Goal: Transaction & Acquisition: Obtain resource

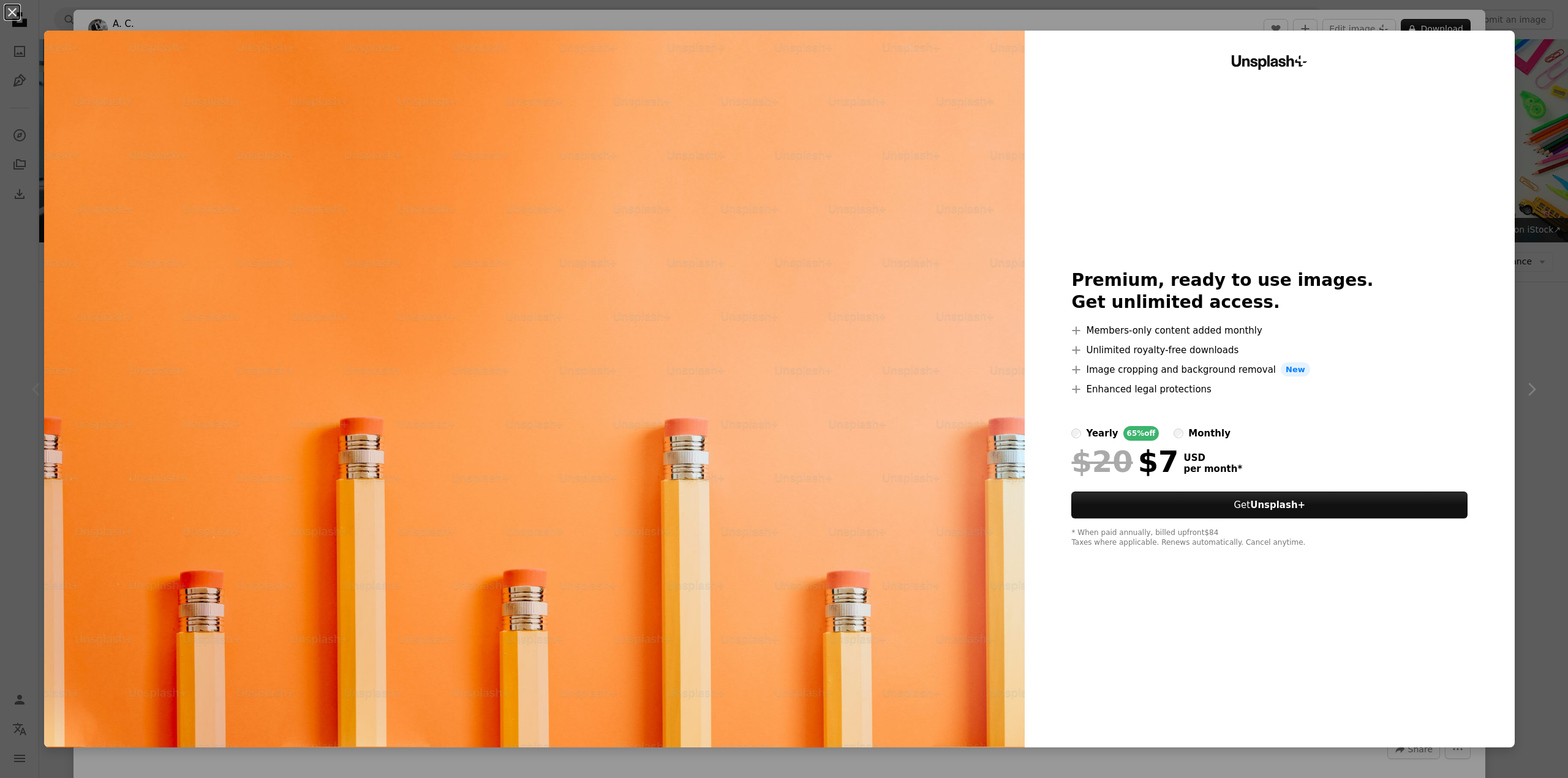
click at [1541, 117] on div "An X shape Unsplash+ Premium, ready to use images. Get unlimited access. A plus…" at bounding box center [784, 389] width 1568 height 778
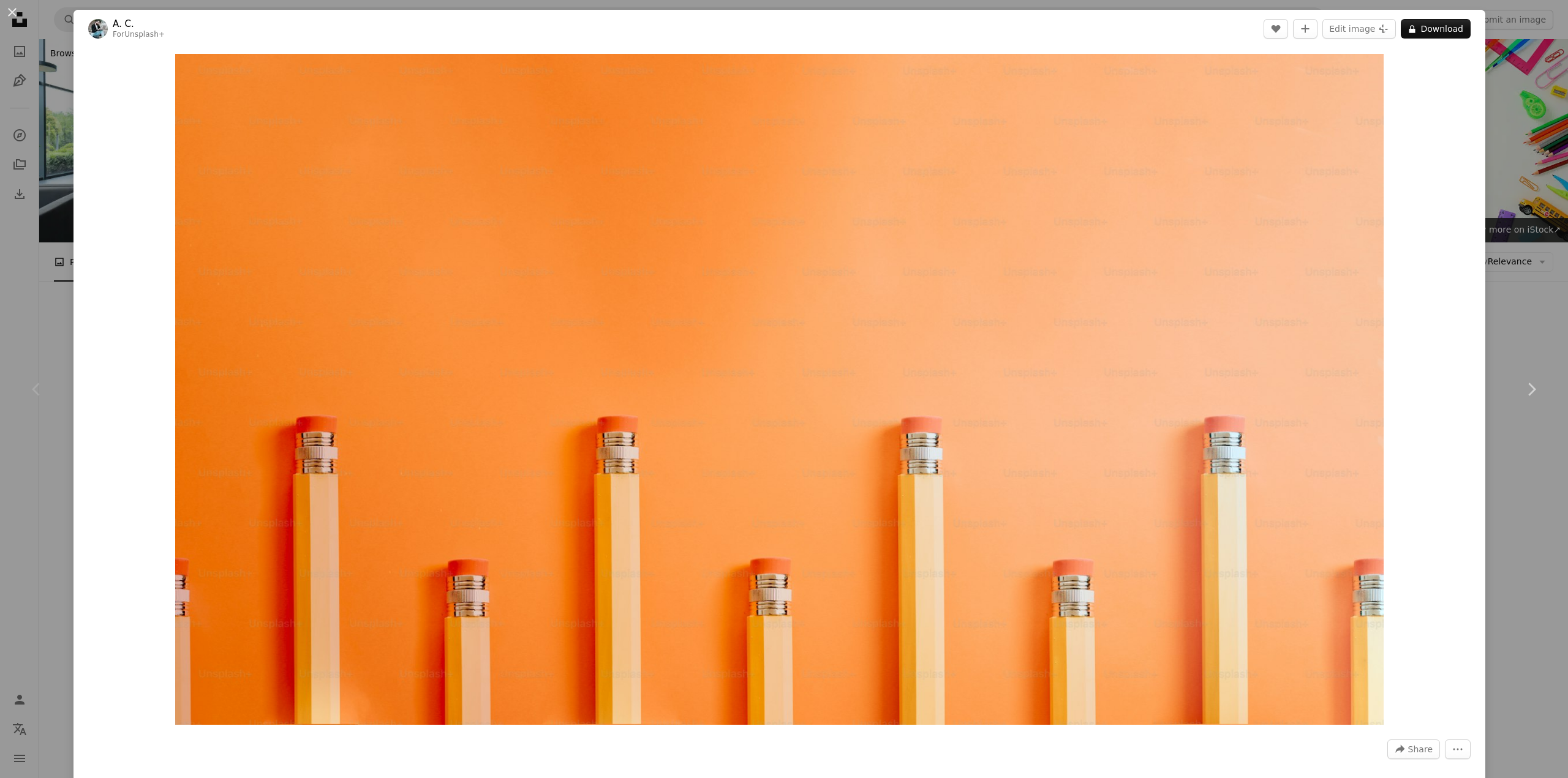
click at [1531, 104] on div "An X shape Chevron left Chevron right A. C. For Unsplash+ A heart A plus sign E…" at bounding box center [784, 389] width 1568 height 778
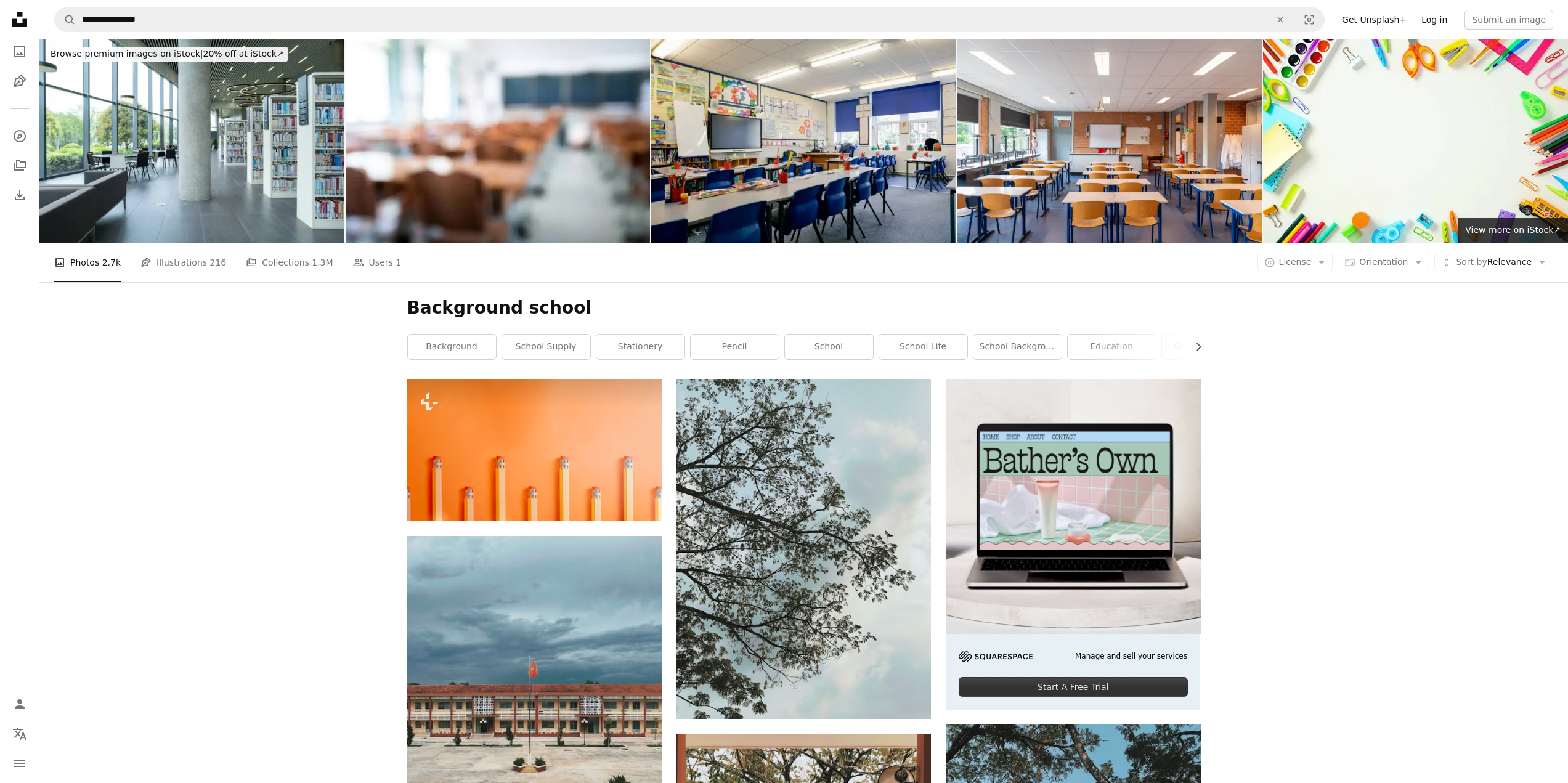
click at [1442, 23] on link "Log in" at bounding box center [1434, 20] width 41 height 20
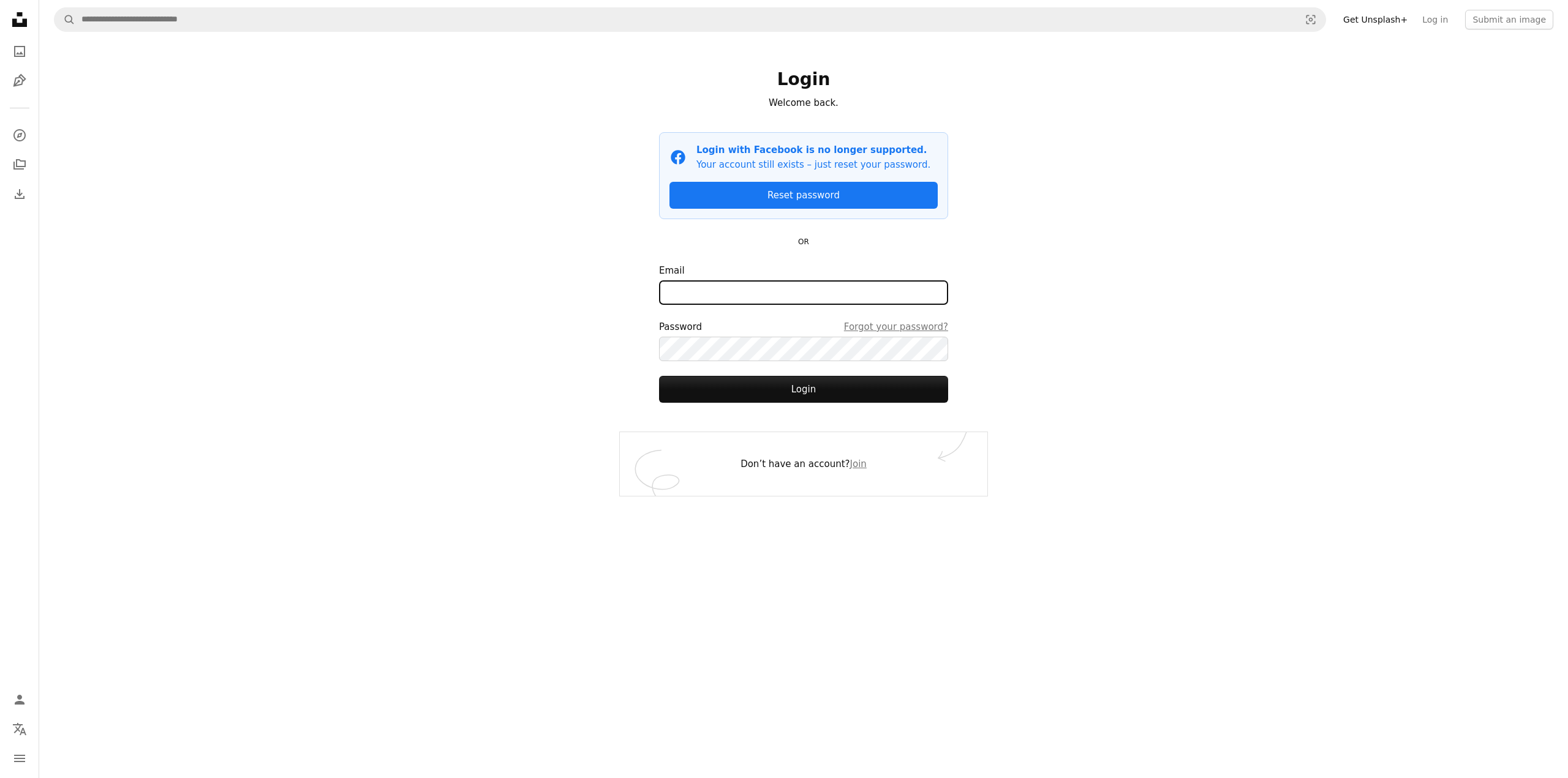
click at [742, 292] on input "Email" at bounding box center [803, 293] width 289 height 24
click at [758, 288] on input "Email" at bounding box center [803, 293] width 289 height 24
type input "**********"
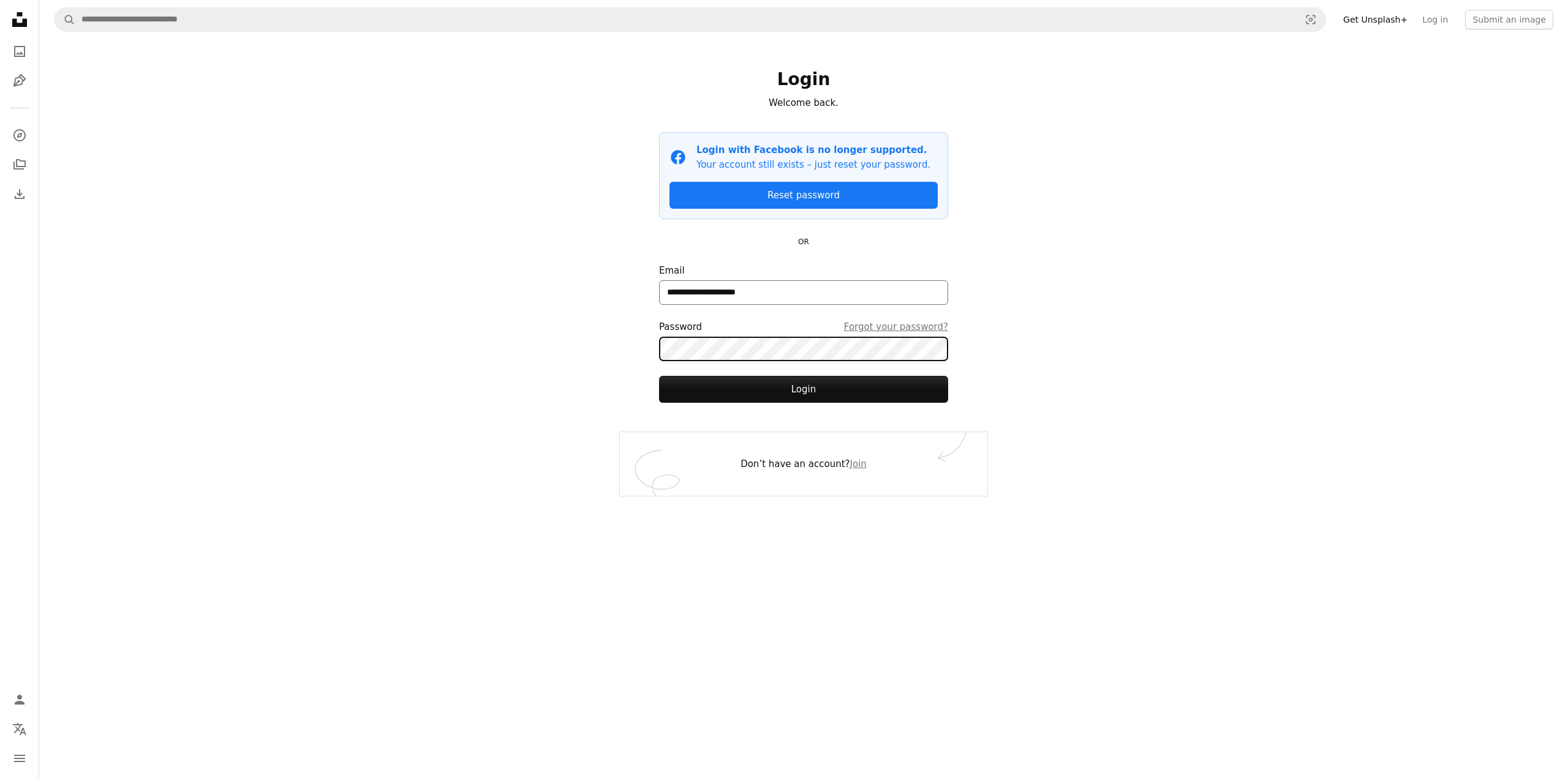
click at [659, 376] on button "Login" at bounding box center [803, 389] width 289 height 27
